Goal: Find contact information: Find contact information

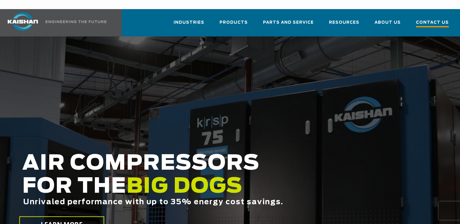
click at [443, 19] on span "Contact Us" at bounding box center [432, 23] width 33 height 8
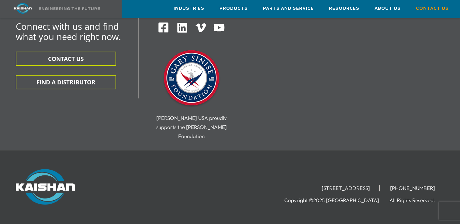
scroll to position [232, 0]
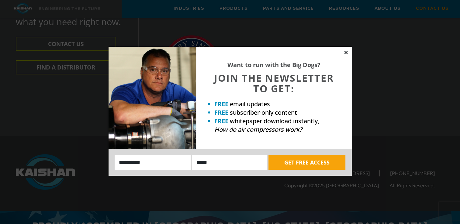
click at [344, 52] on icon at bounding box center [345, 52] width 5 height 5
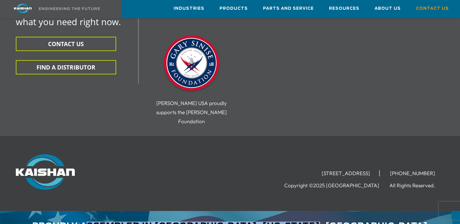
drag, startPoint x: 109, startPoint y: 207, endPoint x: 377, endPoint y: 211, distance: 267.8
click at [377, 211] on div "Proudly assembled in [GEOGRAPHIC_DATA], [US_STATE], [GEOGRAPHIC_DATA]" at bounding box center [230, 221] width 453 height 20
click at [148, 154] on div at bounding box center [89, 173] width 147 height 38
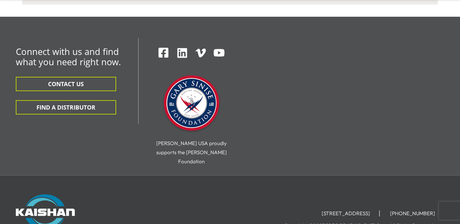
scroll to position [213, 0]
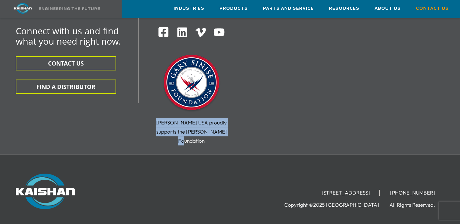
drag, startPoint x: 224, startPoint y: 123, endPoint x: 157, endPoint y: 115, distance: 68.2
click at [157, 118] on div "[PERSON_NAME] USA proudly supports the [PERSON_NAME] Foundation" at bounding box center [191, 131] width 98 height 27
